Goal: Find specific page/section: Find specific page/section

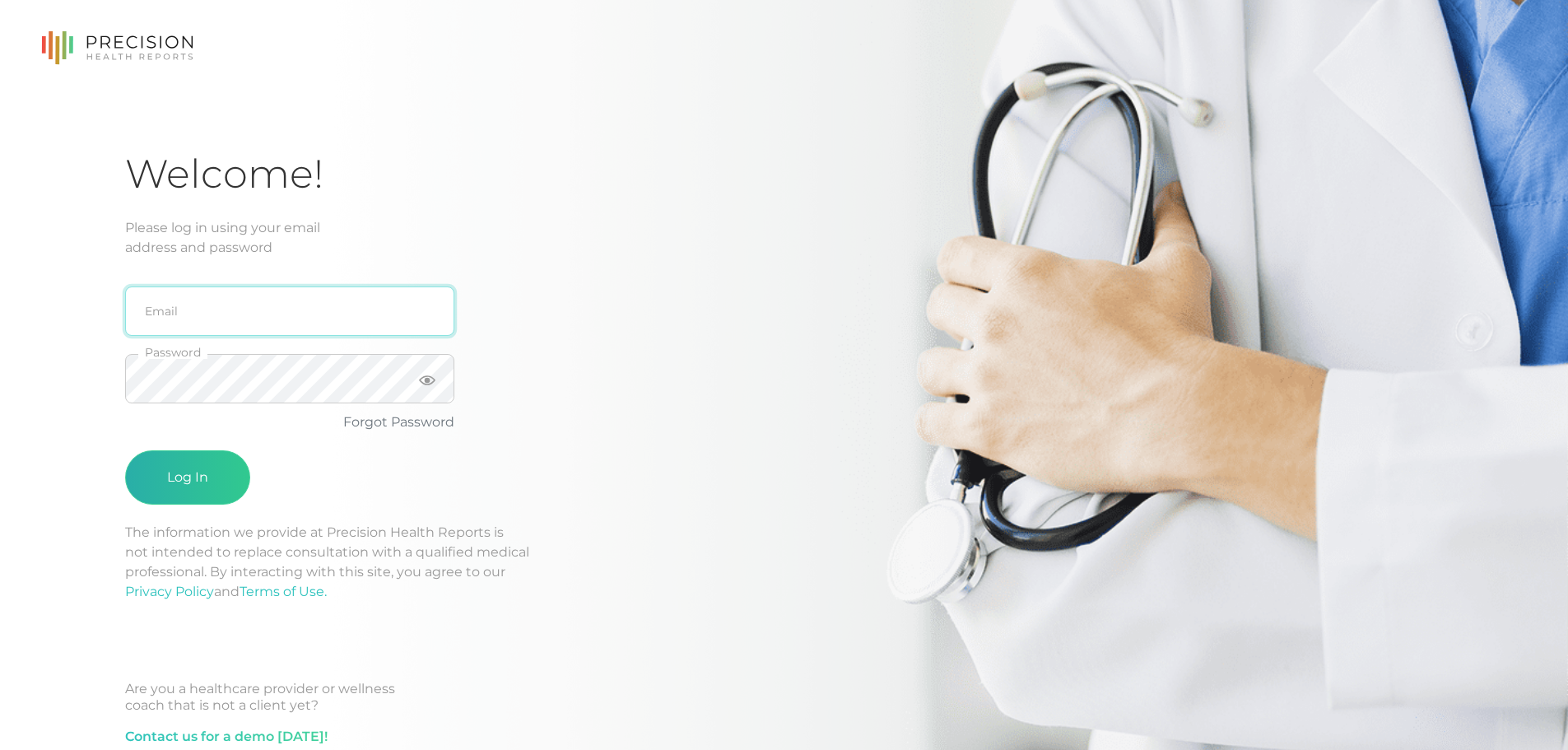
type input "[PERSON_NAME][EMAIL_ADDRESS][DOMAIN_NAME]"
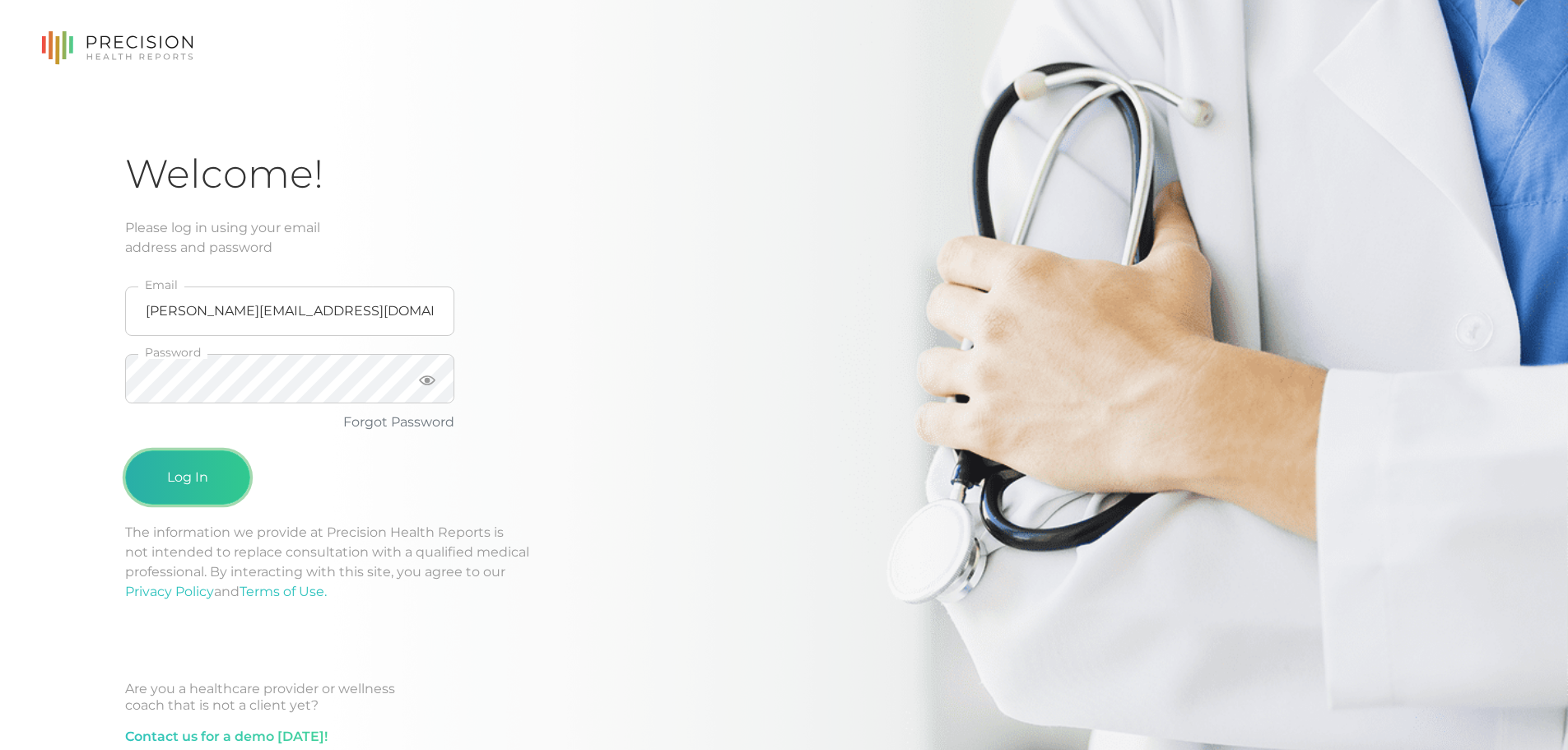
click at [211, 491] on button "Log In" at bounding box center [187, 478] width 125 height 54
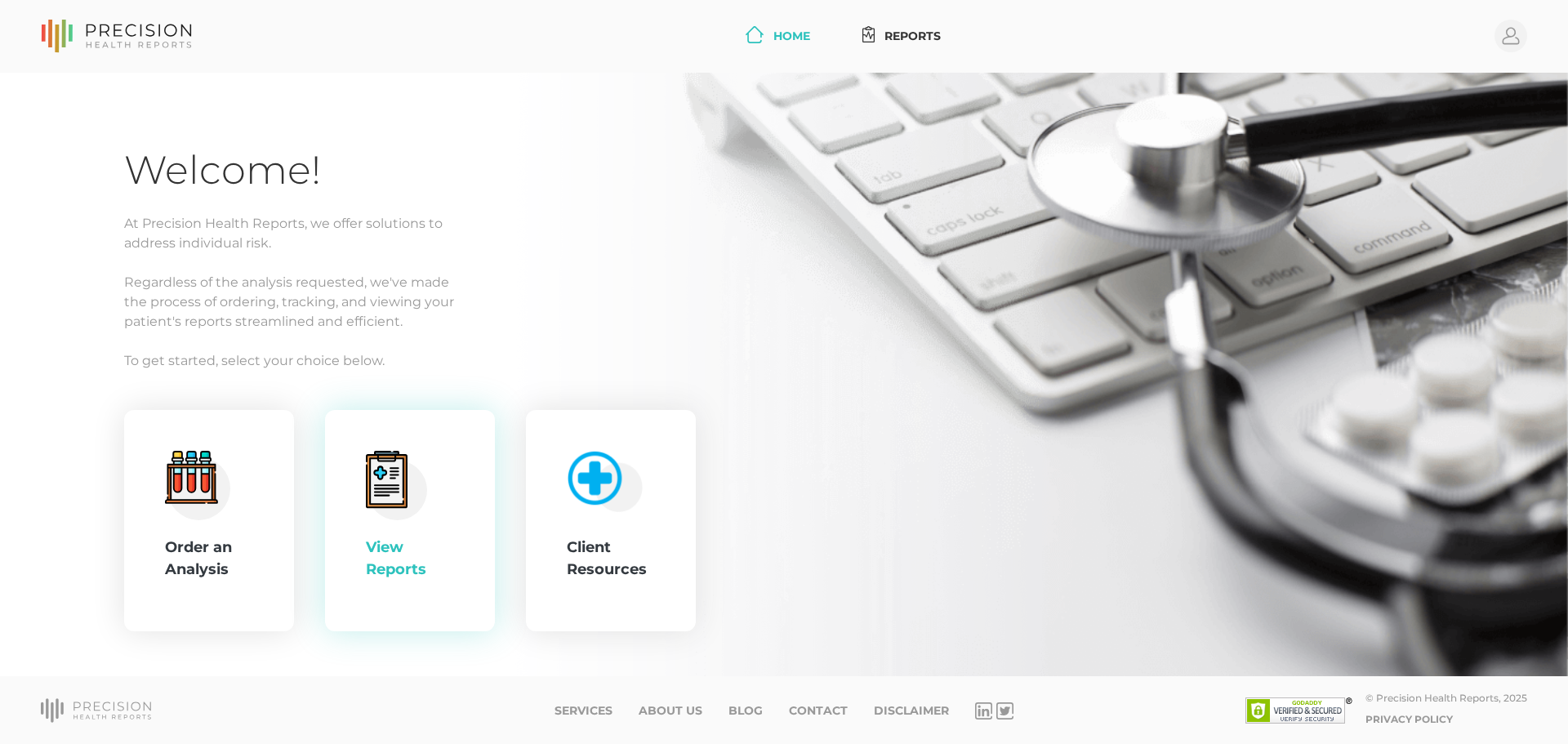
click at [349, 513] on div "View Reports" at bounding box center [409, 521] width 170 height 222
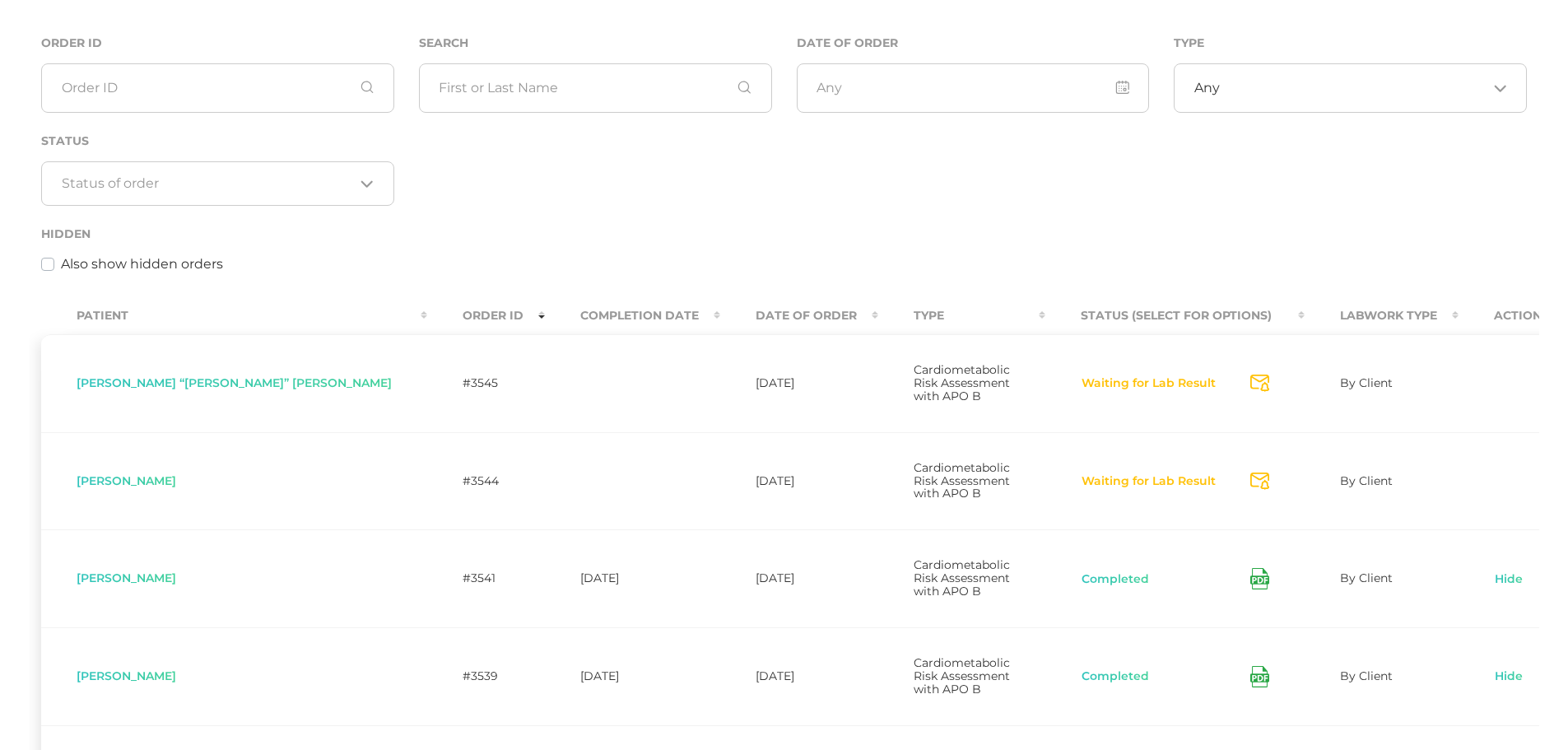
scroll to position [154, 0]
click at [1250, 567] on icon at bounding box center [1259, 578] width 19 height 22
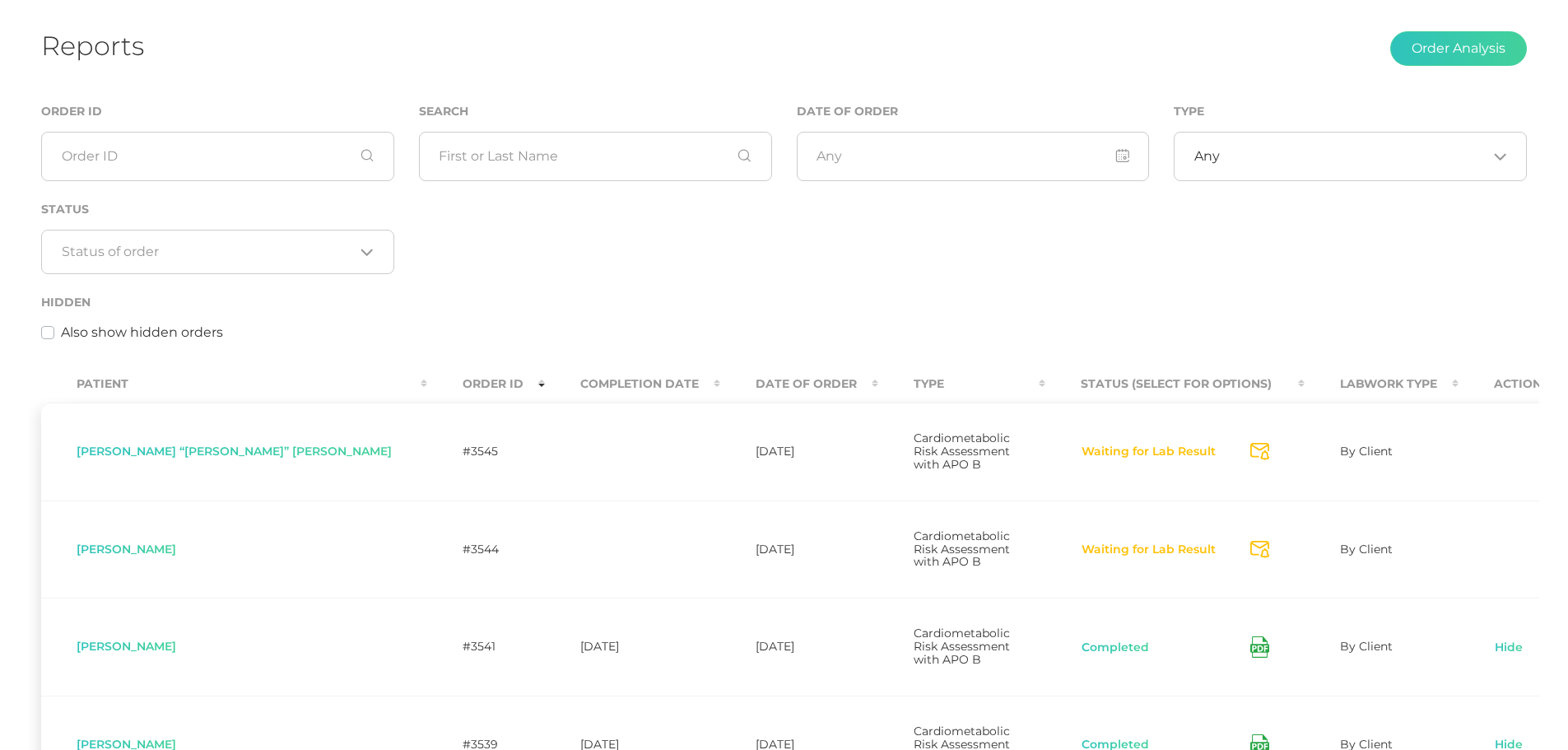
scroll to position [0, 0]
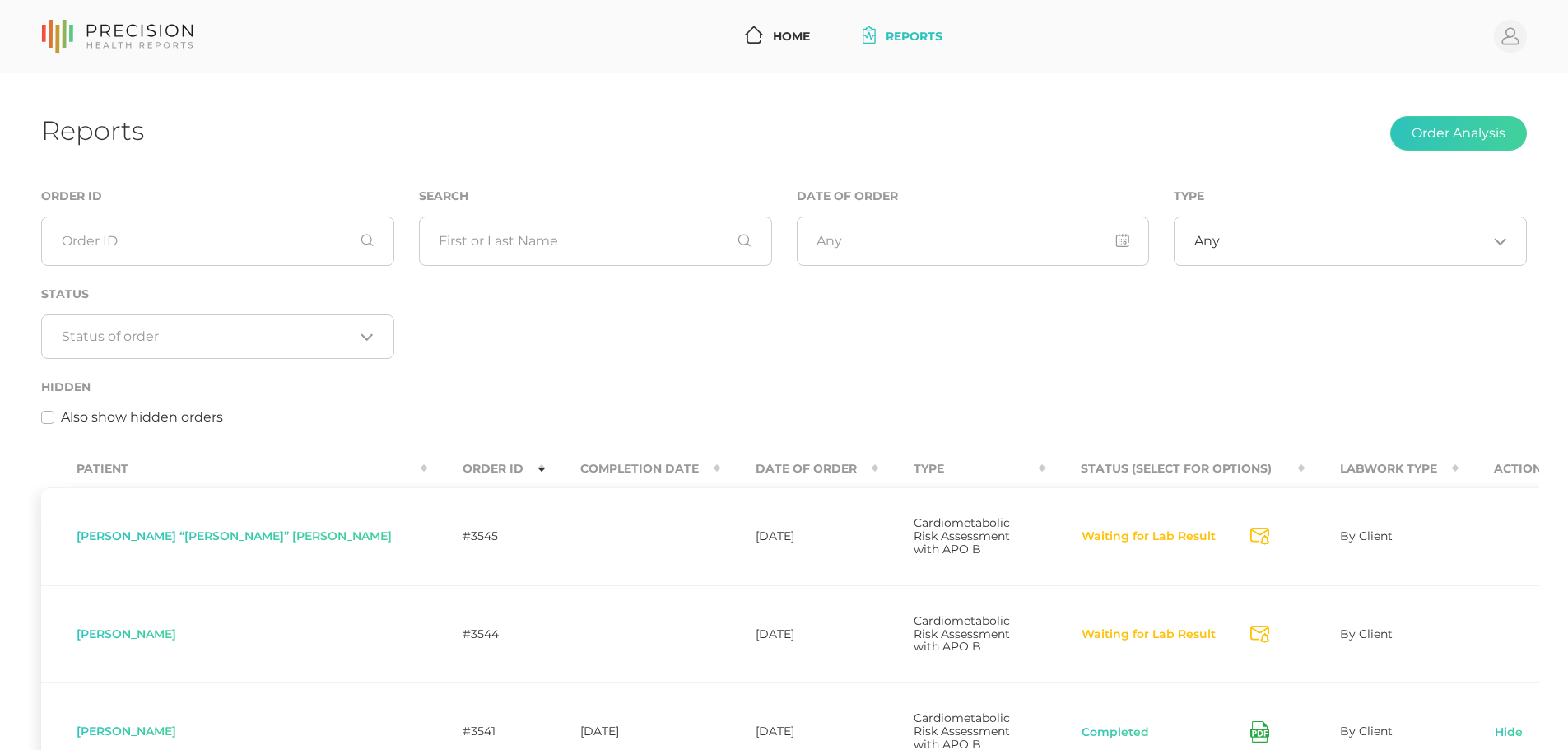
click at [135, 25] on icon at bounding box center [139, 31] width 106 height 13
